Goal: Information Seeking & Learning: Check status

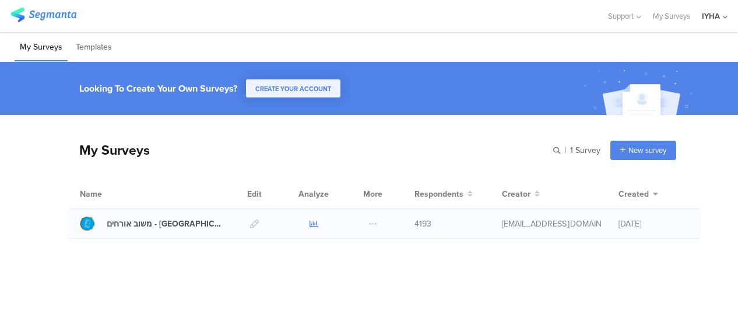
click at [312, 223] on icon at bounding box center [314, 223] width 9 height 9
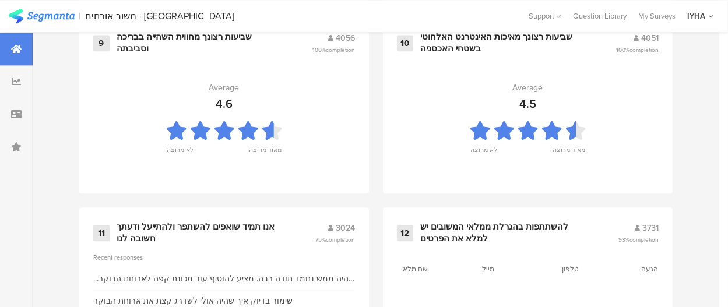
scroll to position [1427, 0]
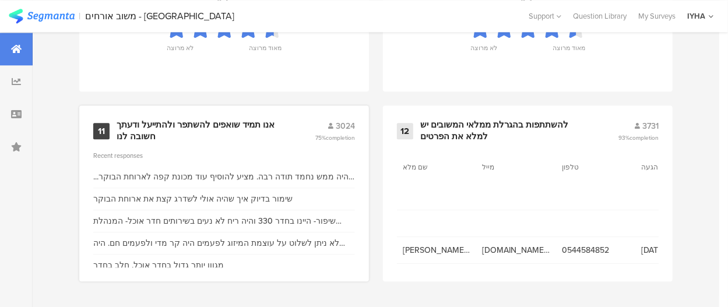
click at [254, 126] on div "אנו תמיד שואפים להשתפר ולהתייעל ודעתך חשובה לנו" at bounding box center [202, 131] width 170 height 23
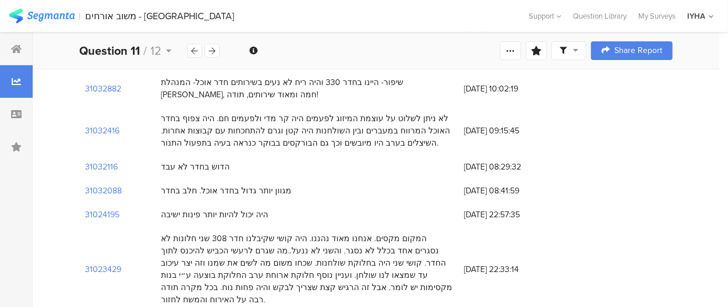
scroll to position [175, 0]
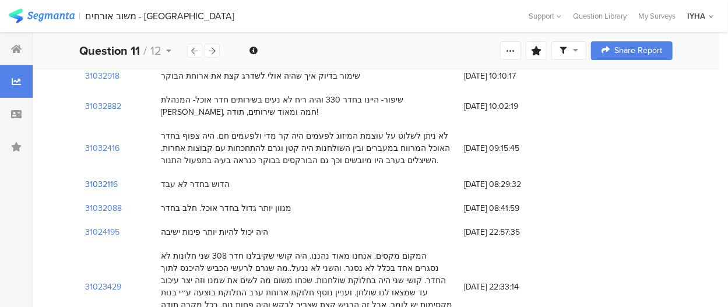
click at [106, 182] on section "31032116" at bounding box center [101, 184] width 33 height 12
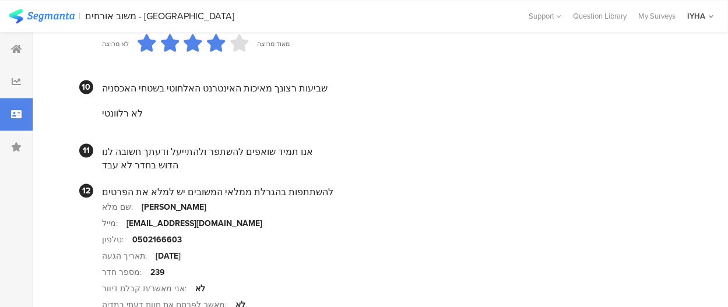
scroll to position [1166, 0]
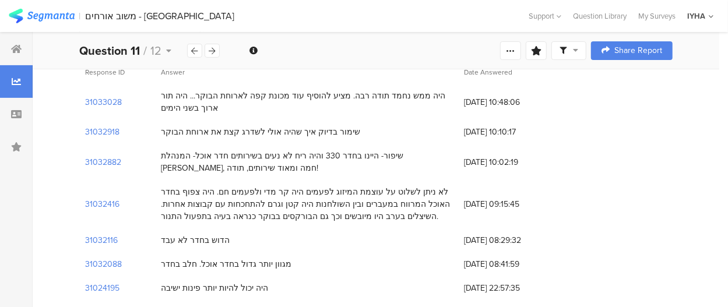
scroll to position [58, 0]
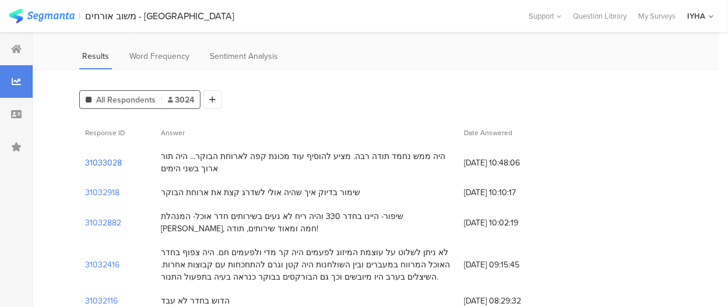
click at [117, 161] on section "31033028" at bounding box center [103, 163] width 37 height 12
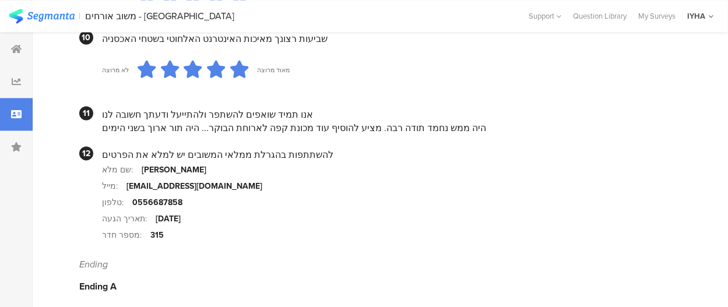
scroll to position [1217, 0]
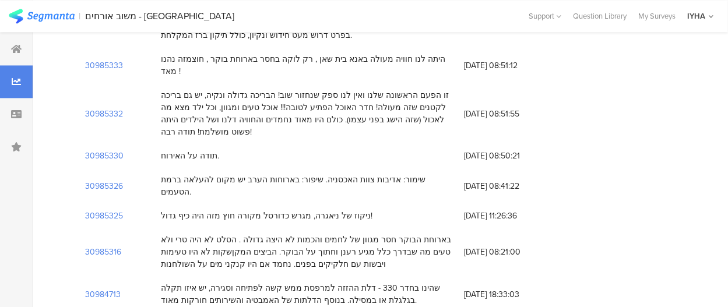
scroll to position [58, 0]
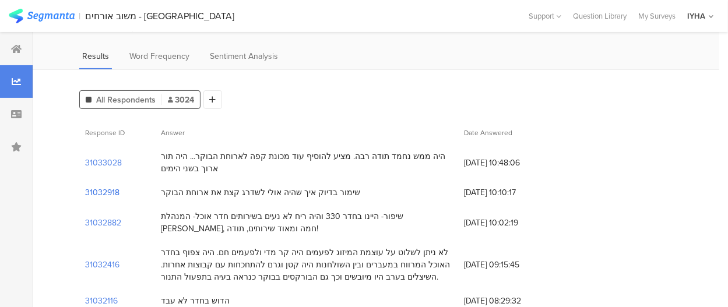
click at [108, 192] on section "31032918" at bounding box center [102, 193] width 34 height 12
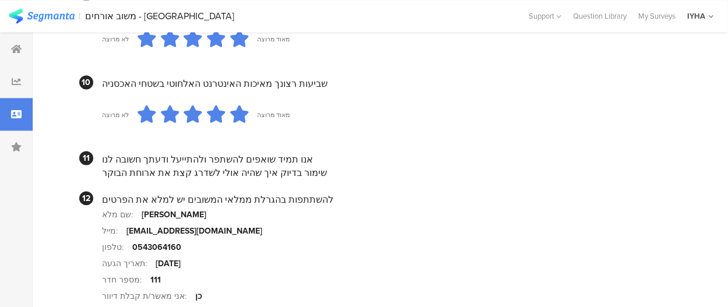
scroll to position [1166, 0]
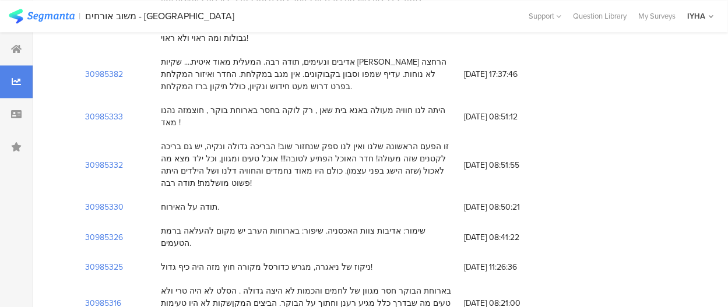
scroll to position [58, 0]
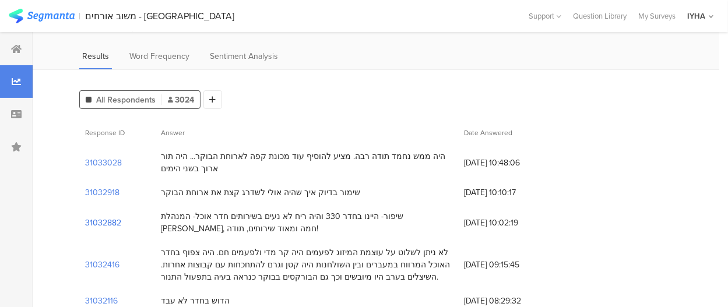
click at [110, 222] on section "31032882" at bounding box center [103, 223] width 36 height 12
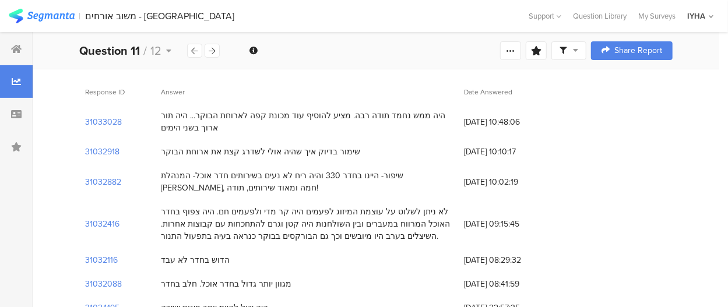
scroll to position [117, 0]
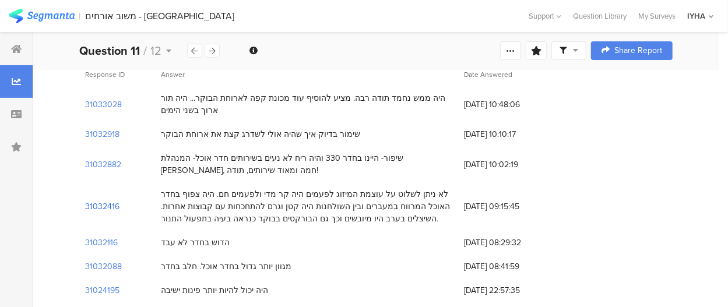
click at [110, 207] on section "31032416" at bounding box center [102, 207] width 34 height 12
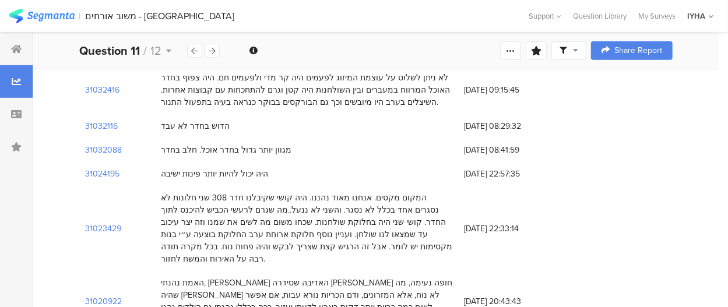
scroll to position [175, 0]
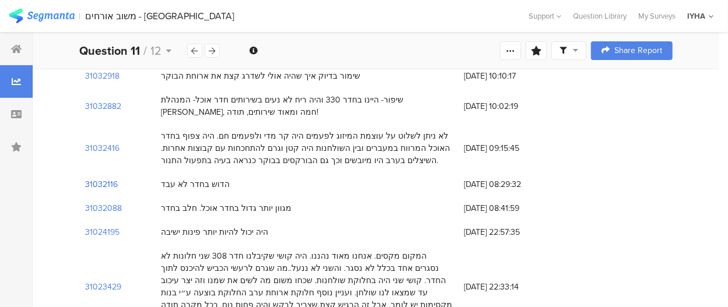
click at [106, 184] on section "31032116" at bounding box center [101, 184] width 33 height 12
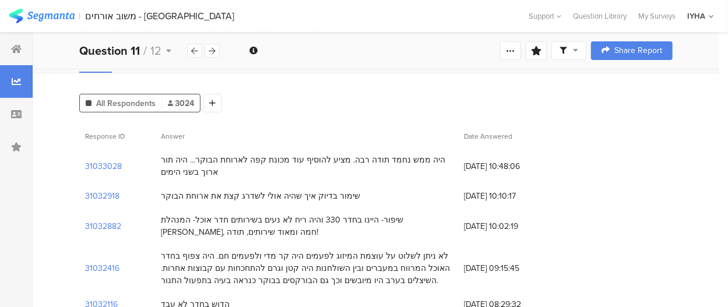
scroll to position [117, 0]
